Goal: Task Accomplishment & Management: Manage account settings

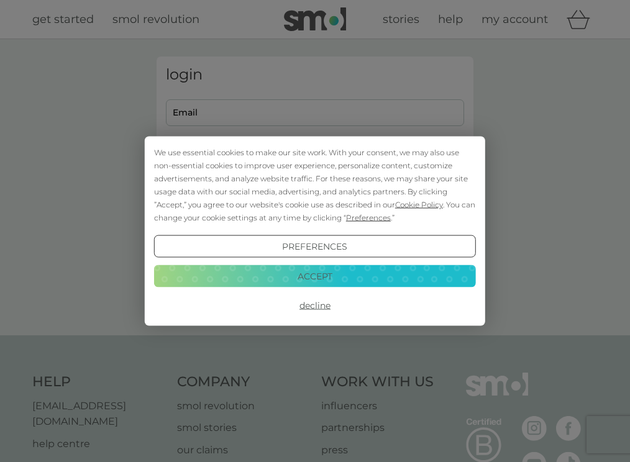
click at [513, 89] on div "We use essential cookies to make our site work. With your consent, we may also …" at bounding box center [315, 231] width 630 height 462
click at [373, 272] on button "Accept" at bounding box center [315, 276] width 322 height 22
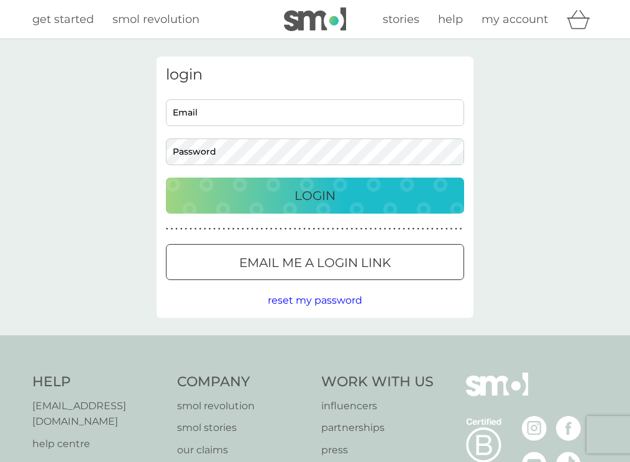
click at [304, 109] on input "Email" at bounding box center [315, 112] width 298 height 27
type input "[EMAIL_ADDRESS][DOMAIN_NAME]"
click at [281, 197] on div "Login" at bounding box center [314, 196] width 273 height 20
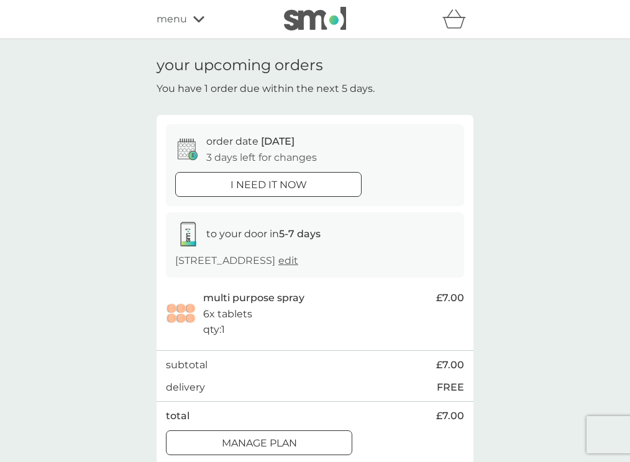
click at [298, 259] on span "edit" at bounding box center [288, 261] width 20 height 12
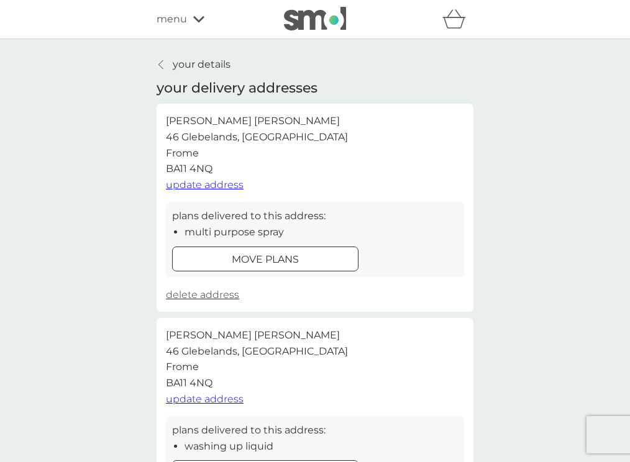
click at [197, 63] on p "your details" at bounding box center [202, 65] width 58 height 16
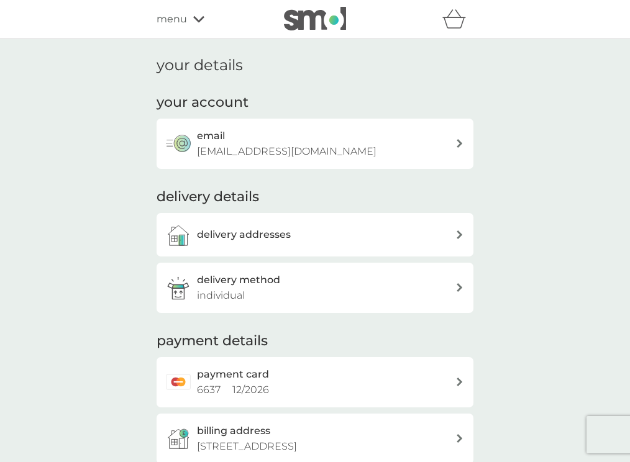
click at [453, 293] on div "delivery method individual" at bounding box center [326, 288] width 258 height 32
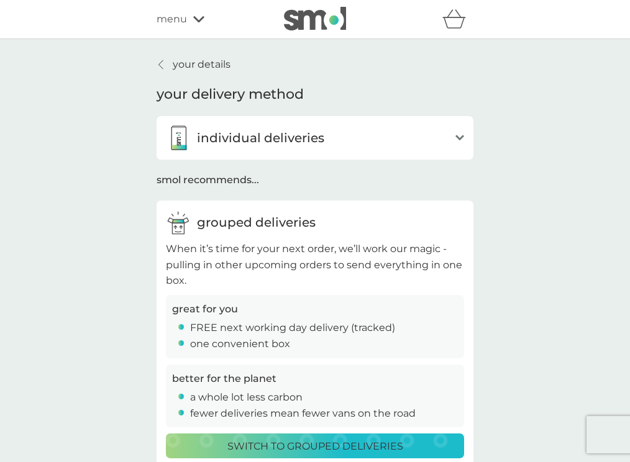
click at [311, 445] on p "Switch to grouped deliveries" at bounding box center [315, 447] width 176 height 16
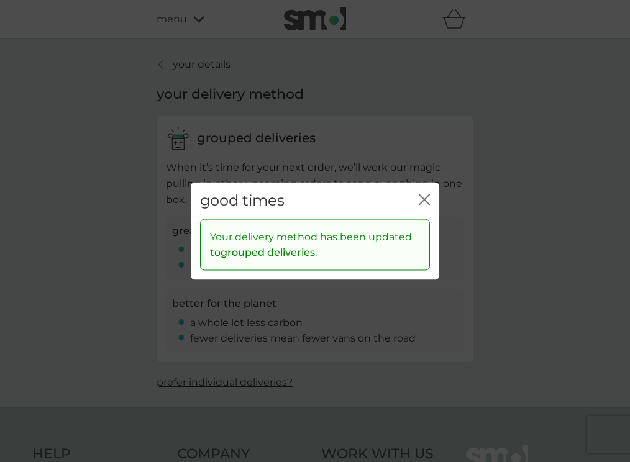
click at [426, 200] on icon "close" at bounding box center [424, 199] width 11 height 11
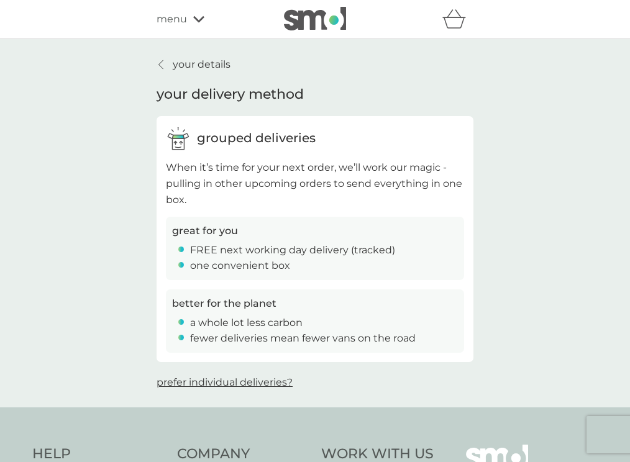
click at [212, 68] on p "your details" at bounding box center [202, 65] width 58 height 16
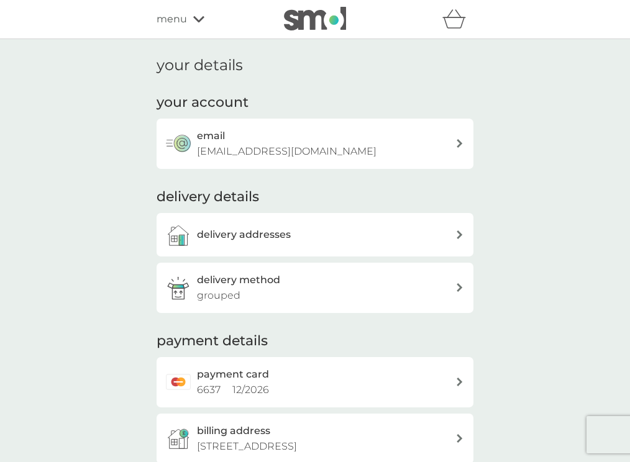
click at [191, 16] on div "menu" at bounding box center [210, 19] width 106 height 16
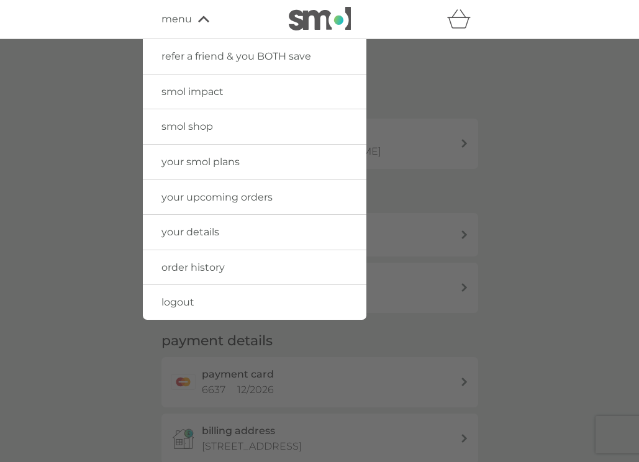
click at [240, 196] on span "your upcoming orders" at bounding box center [217, 197] width 111 height 12
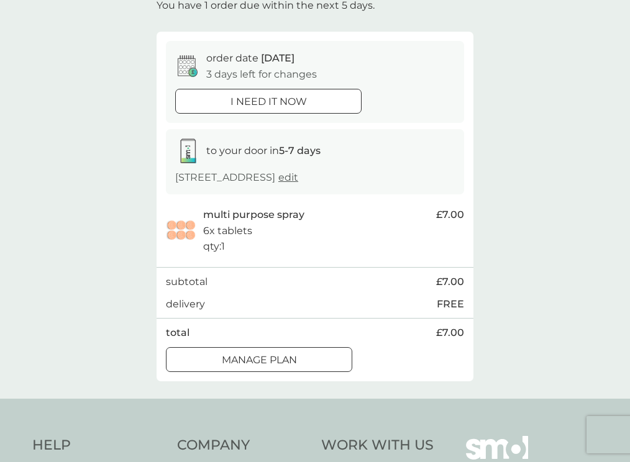
scroll to position [84, 0]
click at [278, 358] on div at bounding box center [259, 359] width 45 height 13
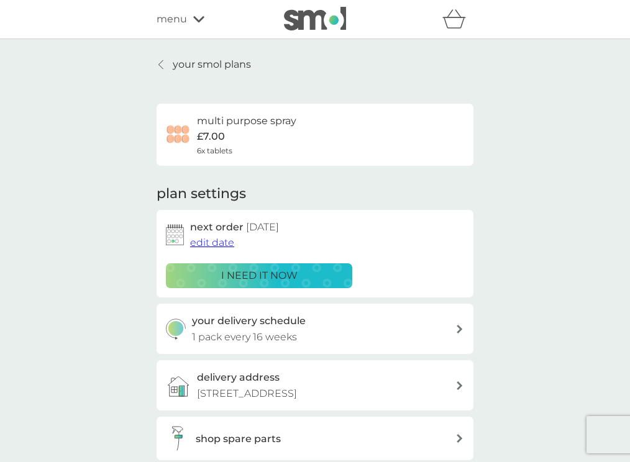
click at [216, 242] on span "edit date" at bounding box center [212, 243] width 44 height 12
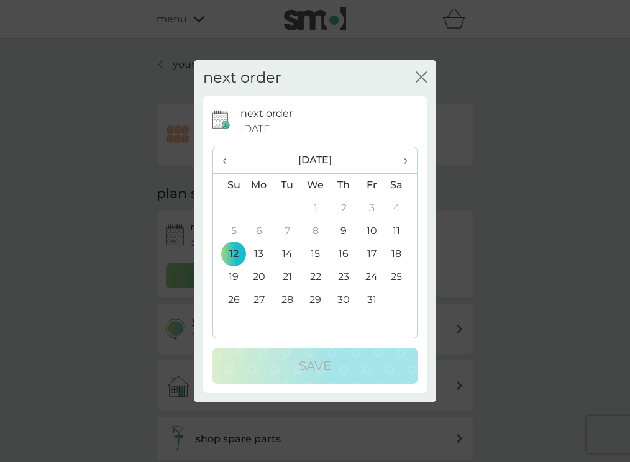
click at [408, 160] on th "›" at bounding box center [401, 160] width 31 height 27
click at [224, 157] on span "‹" at bounding box center [228, 160] width 13 height 26
click at [408, 158] on th "›" at bounding box center [401, 160] width 31 height 27
click at [234, 321] on td "30" at bounding box center [229, 323] width 32 height 23
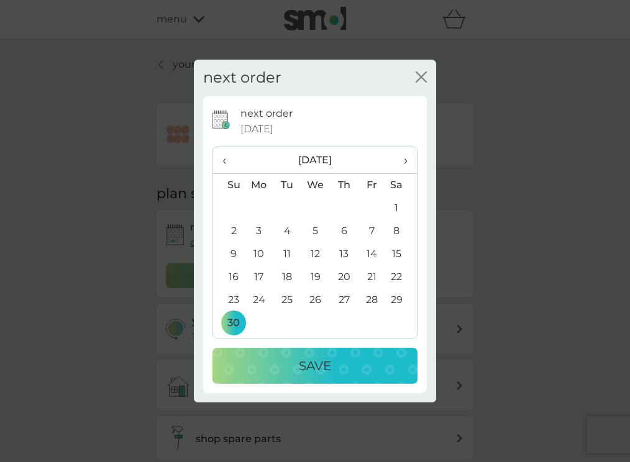
click at [317, 365] on p "Save" at bounding box center [315, 366] width 32 height 20
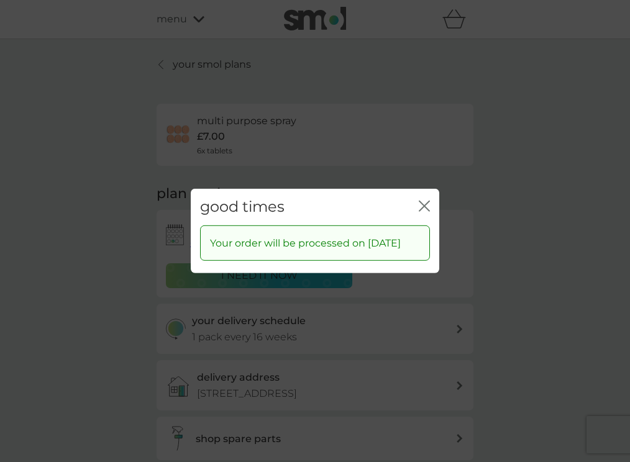
click at [424, 201] on icon "close" at bounding box center [424, 206] width 11 height 11
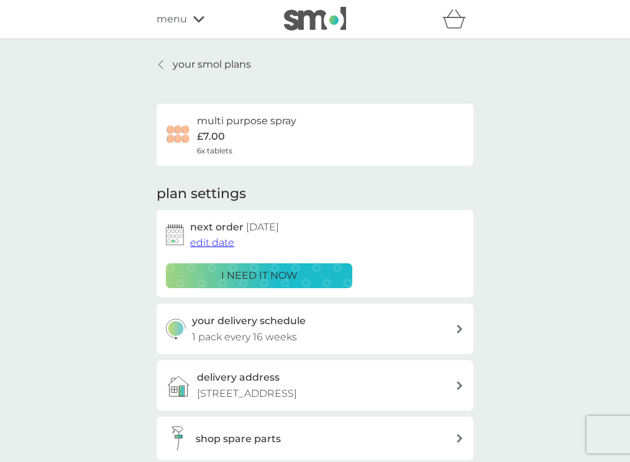
click at [424, 194] on div "plan settings next order [DATE] edit date i need it now your delivery schedule …" at bounding box center [315, 323] width 317 height 276
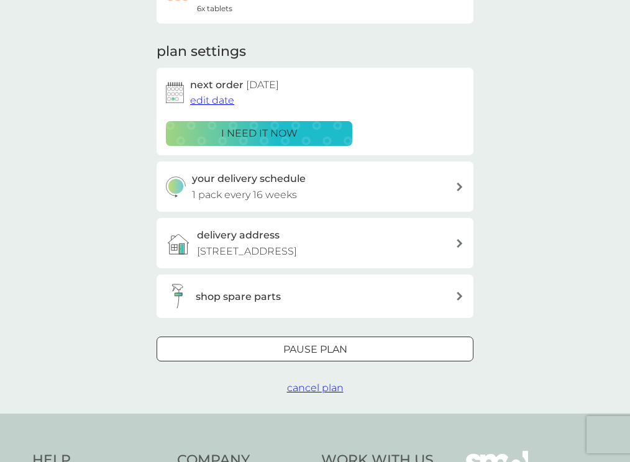
scroll to position [143, 0]
click at [350, 355] on div "Pause plan" at bounding box center [315, 349] width 316 height 16
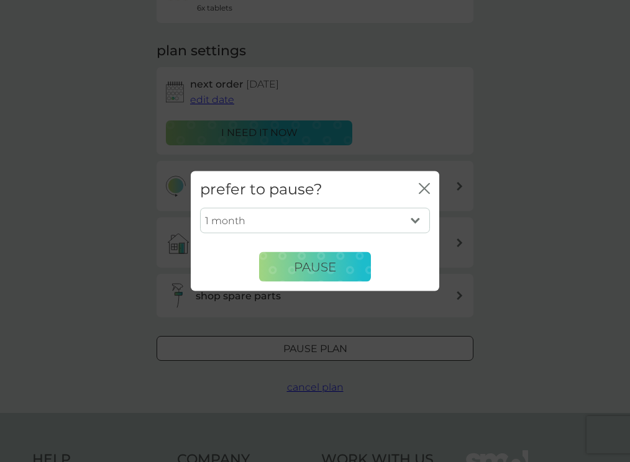
click at [414, 219] on select "1 month 2 months 3 months 4 months 5 months 6 months" at bounding box center [315, 221] width 230 height 26
select select "2"
click at [200, 208] on select "1 month 2 months 3 months 4 months 5 months 6 months" at bounding box center [315, 221] width 230 height 26
click at [349, 268] on button "Pause" at bounding box center [315, 267] width 112 height 30
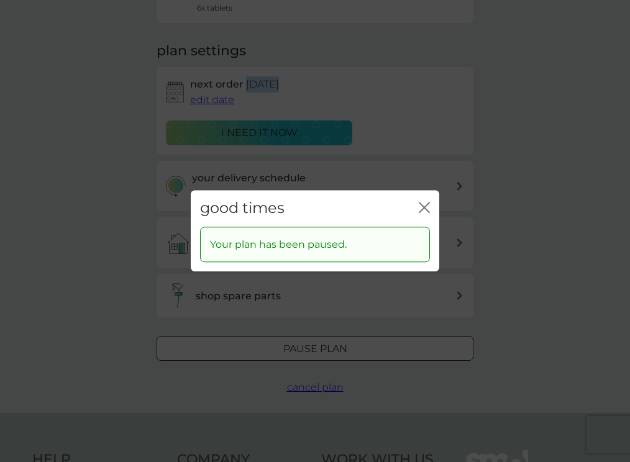
click at [424, 206] on icon "close" at bounding box center [424, 207] width 11 height 11
